Goal: Register for event/course

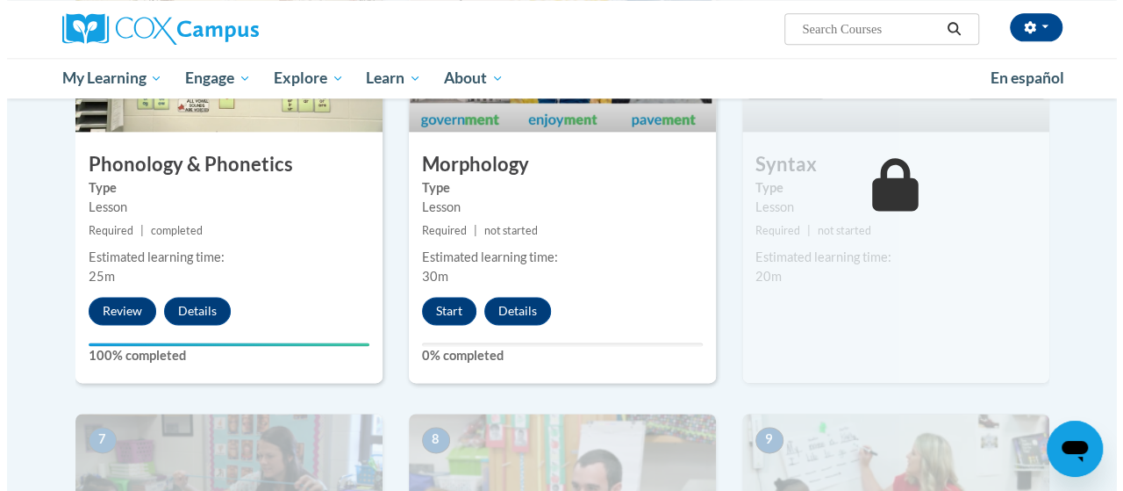
scroll to position [1056, 0]
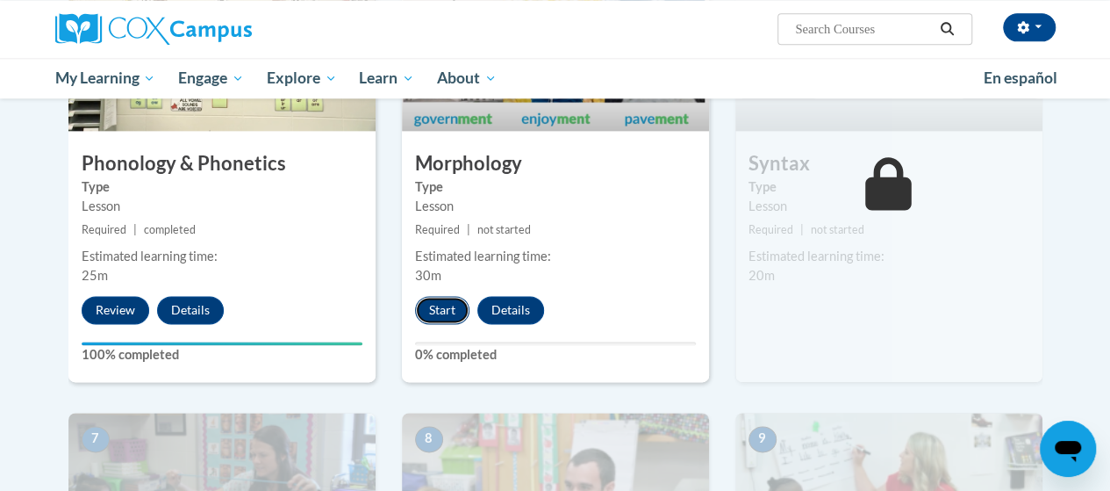
click at [443, 305] on button "Start" at bounding box center [442, 310] width 54 height 28
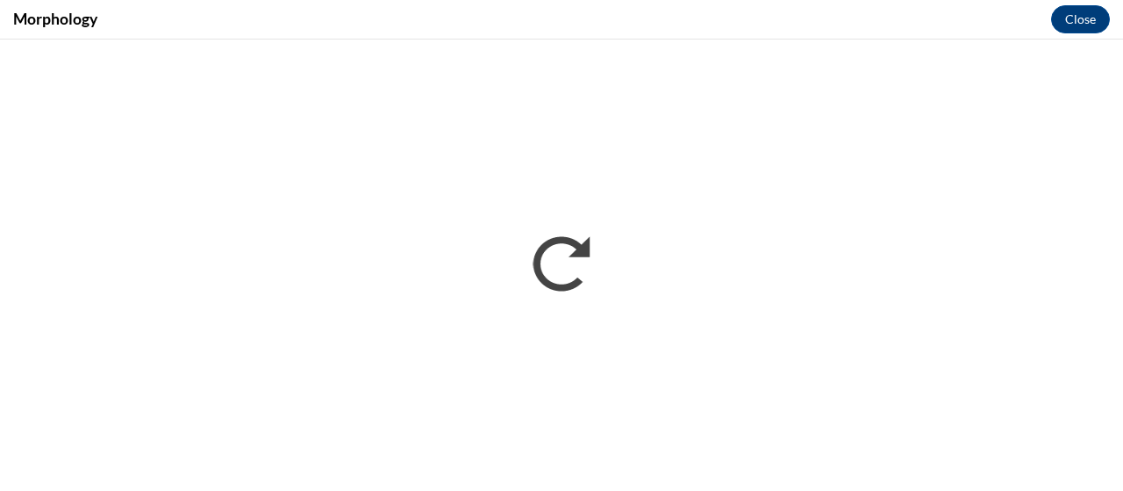
scroll to position [0, 0]
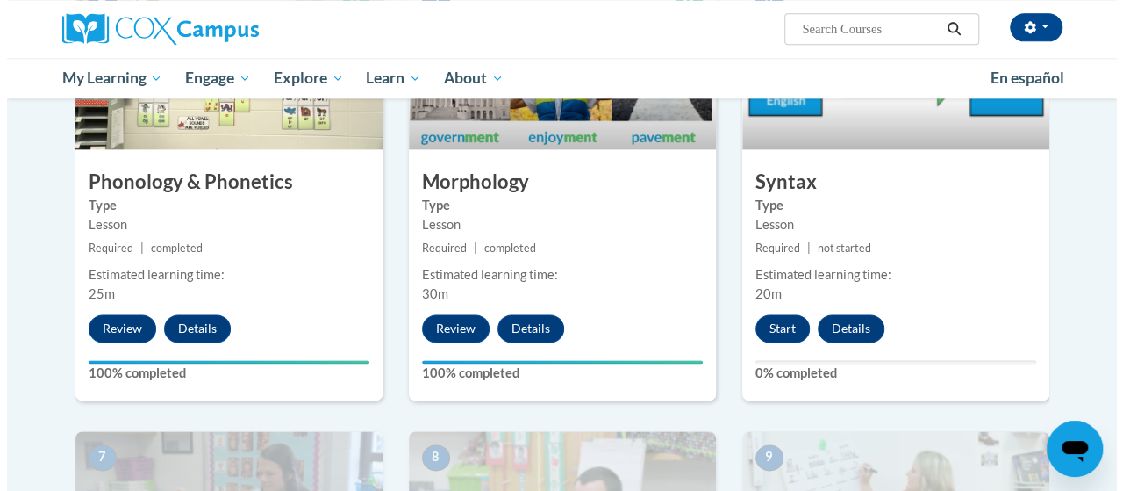
scroll to position [1049, 0]
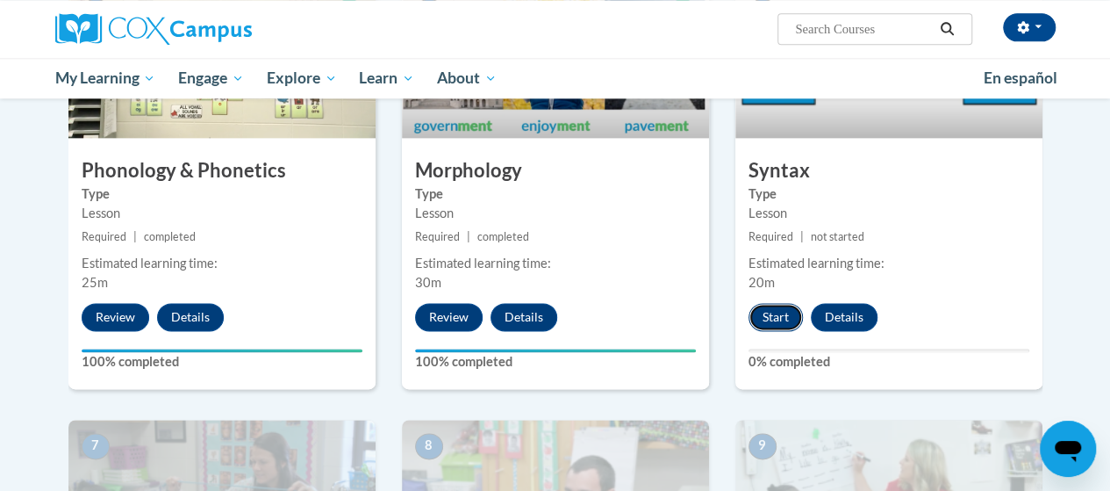
click at [775, 310] on button "Start" at bounding box center [776, 317] width 54 height 28
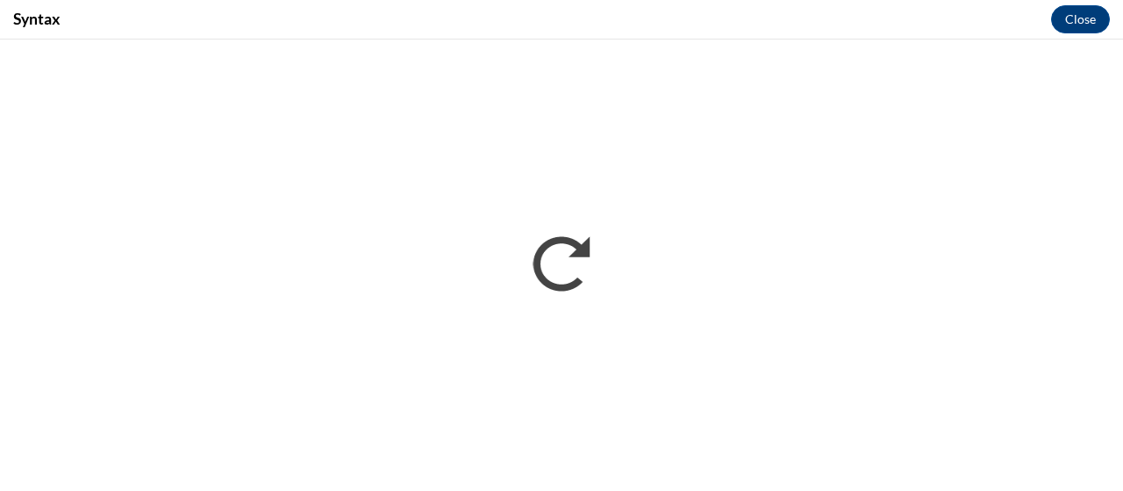
scroll to position [0, 0]
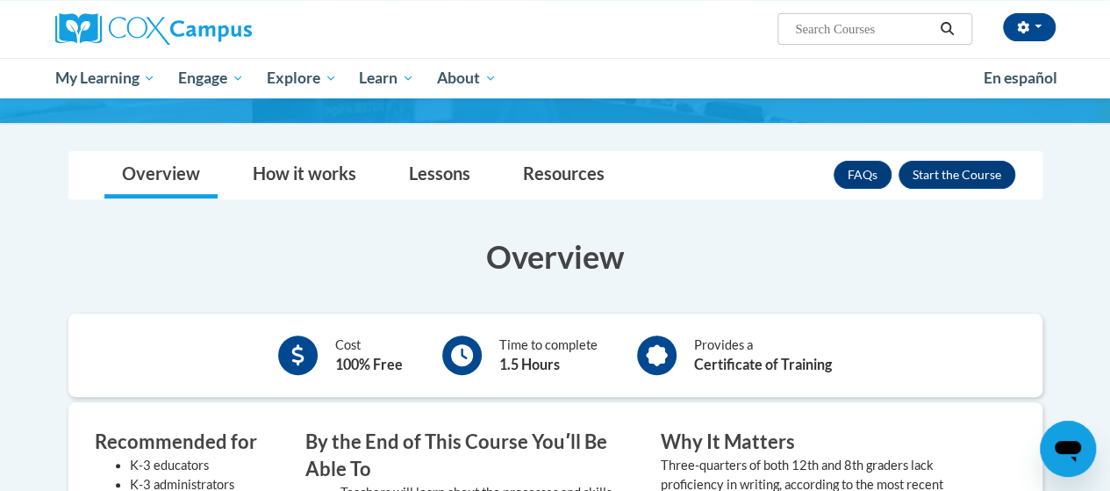
scroll to position [225, 0]
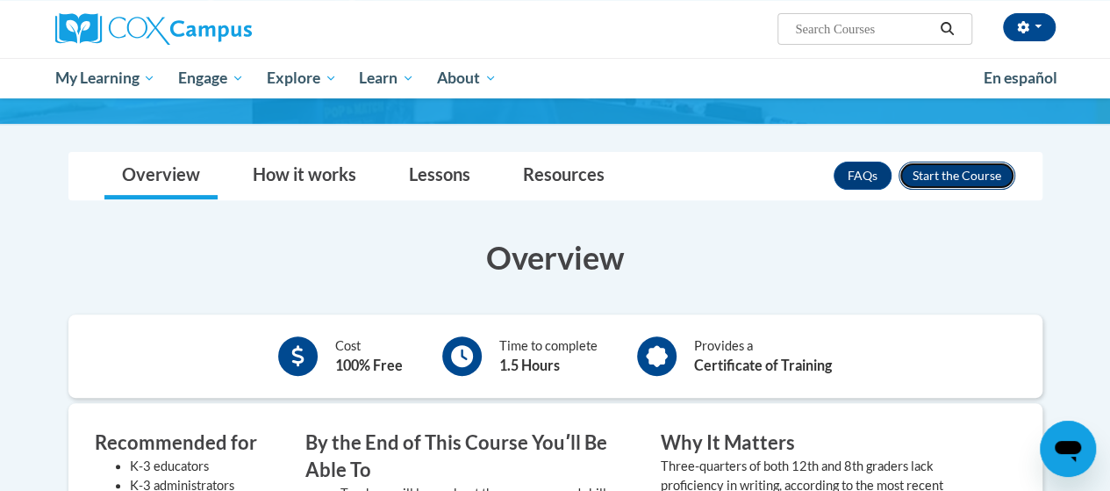
click at [968, 170] on button "Enroll" at bounding box center [957, 175] width 117 height 28
